Goal: Task Accomplishment & Management: Use online tool/utility

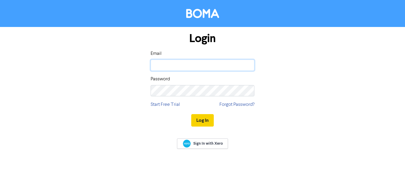
type input "[DOMAIN_NAME][EMAIL_ADDRESS][DOMAIN_NAME]"
click at [208, 120] on button "Log In" at bounding box center [202, 120] width 23 height 12
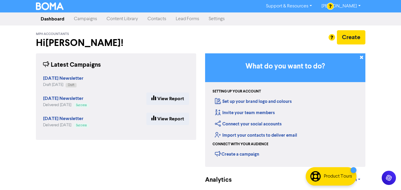
click at [160, 20] on link "Contacts" at bounding box center [157, 19] width 28 height 12
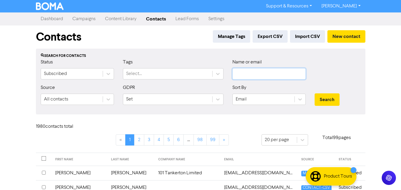
click at [255, 77] on input "text" at bounding box center [268, 73] width 73 height 11
drag, startPoint x: 255, startPoint y: 77, endPoint x: 242, endPoint y: 67, distance: 16.2
click at [242, 67] on div "Name or email" at bounding box center [268, 69] width 73 height 21
click at [242, 74] on input "text" at bounding box center [268, 73] width 73 height 11
paste input "[EMAIL_ADDRESS][DOMAIN_NAME]"
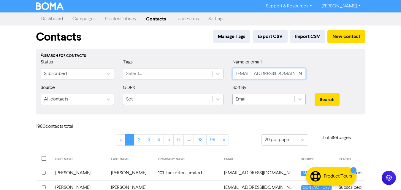
scroll to position [59, 0]
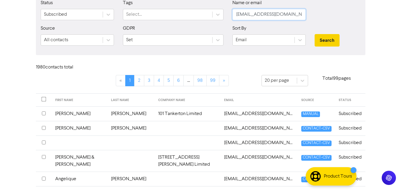
type input "[EMAIL_ADDRESS][DOMAIN_NAME]"
click at [334, 42] on button "Search" at bounding box center [327, 40] width 25 height 12
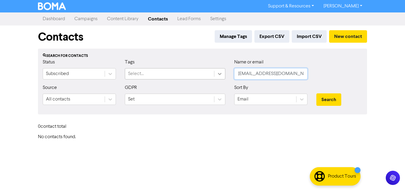
drag, startPoint x: 273, startPoint y: 76, endPoint x: 215, endPoint y: 79, distance: 58.8
click at [215, 78] on div "Status Subscribed Tags Select... Name or email [EMAIL_ADDRESS][DOMAIN_NAME]" at bounding box center [202, 72] width 329 height 26
paste input "[PERSON_NAME][EMAIL_ADDRESS][DOMAIN_NAME]"
type input "[PERSON_NAME][EMAIL_ADDRESS][DOMAIN_NAME]"
click at [317, 93] on button "Search" at bounding box center [329, 99] width 25 height 12
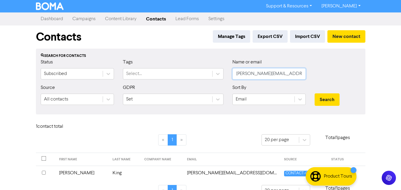
scroll to position [13, 0]
